Goal: Transaction & Acquisition: Purchase product/service

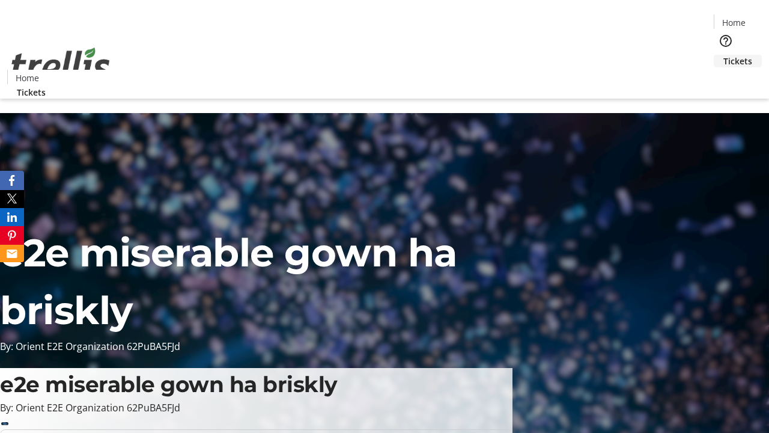
click at [724, 55] on span "Tickets" at bounding box center [738, 61] width 29 height 13
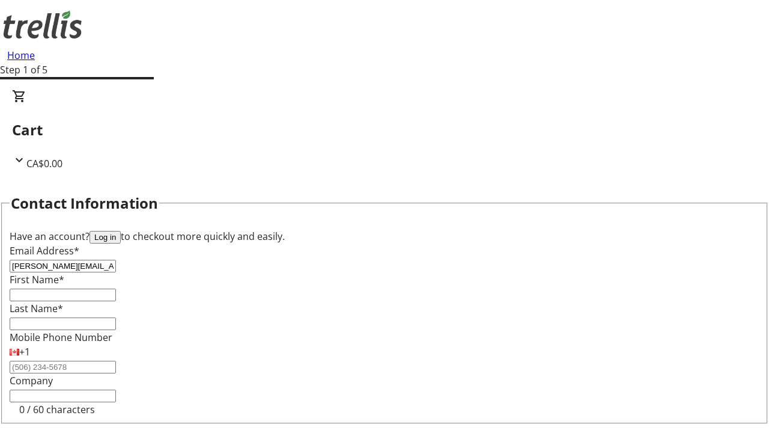
type input "[PERSON_NAME][EMAIL_ADDRESS][DOMAIN_NAME]"
type input "[PERSON_NAME]"
